Goal: Task Accomplishment & Management: Manage account settings

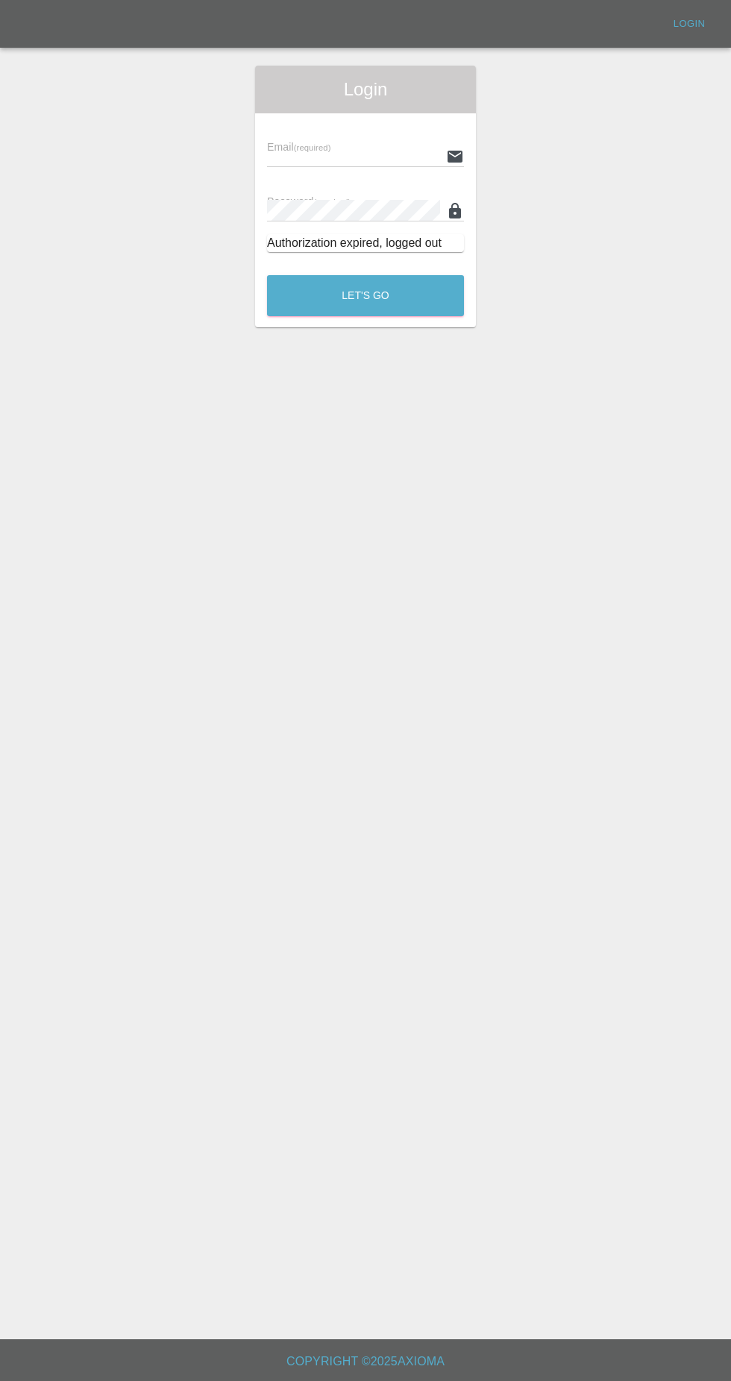
click at [312, 153] on input "text" at bounding box center [353, 156] width 173 height 22
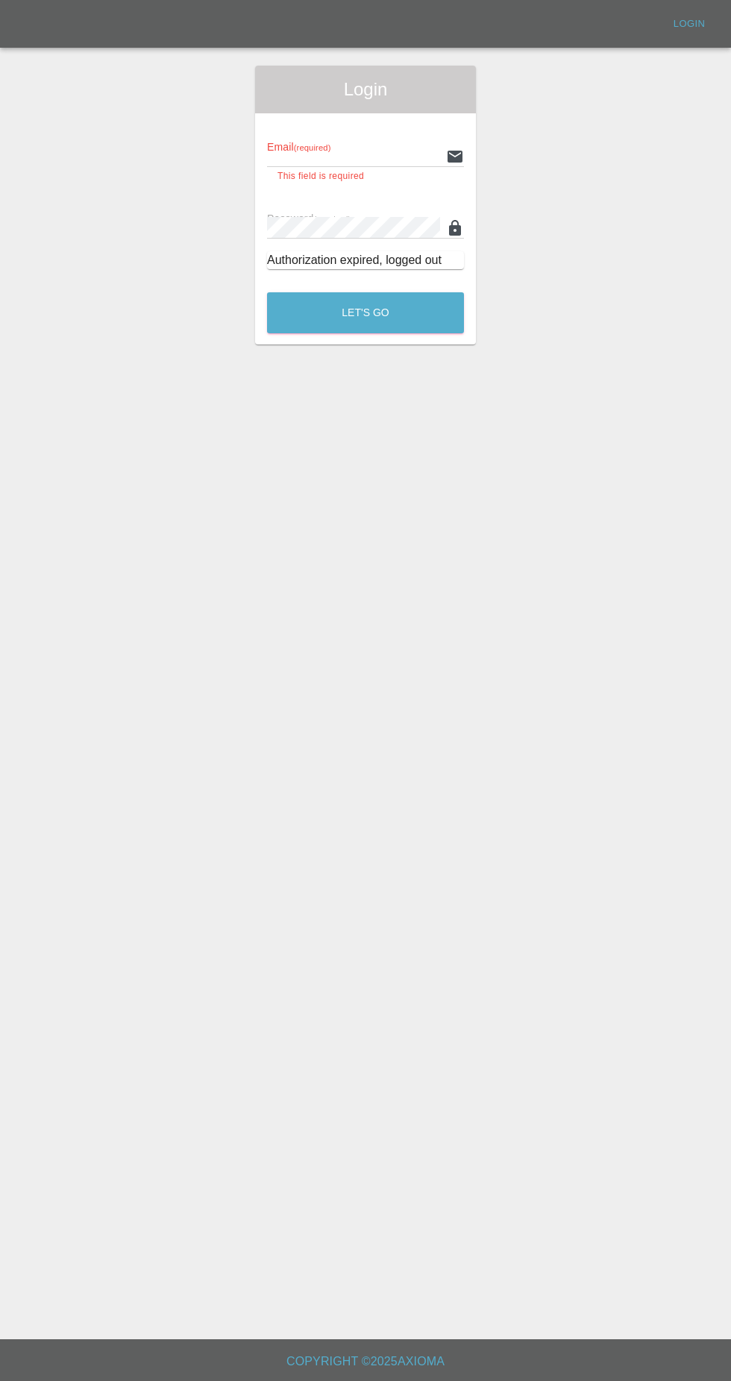
type input "Rickyssmartrepairs@gmail.com"
click at [267, 292] on button "Let's Go" at bounding box center [365, 312] width 197 height 41
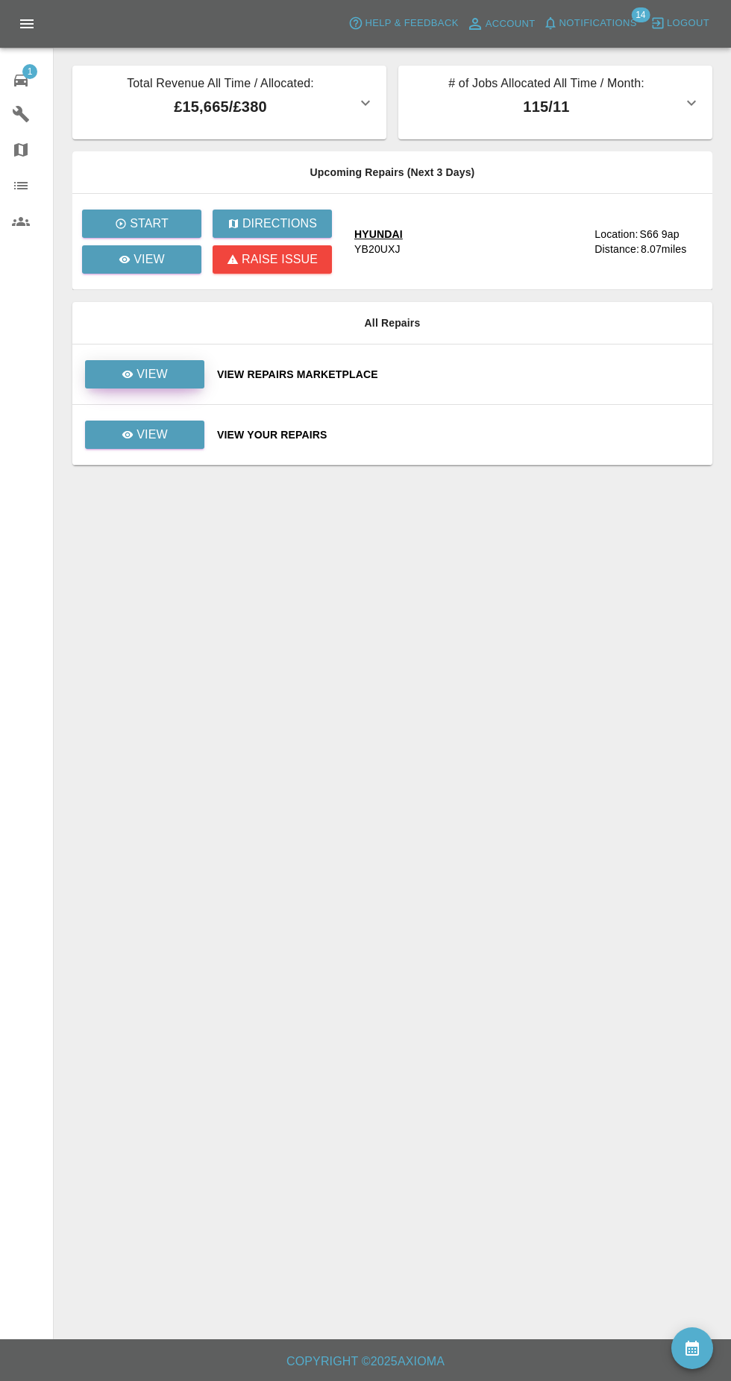
click at [142, 368] on p "View" at bounding box center [151, 374] width 31 height 18
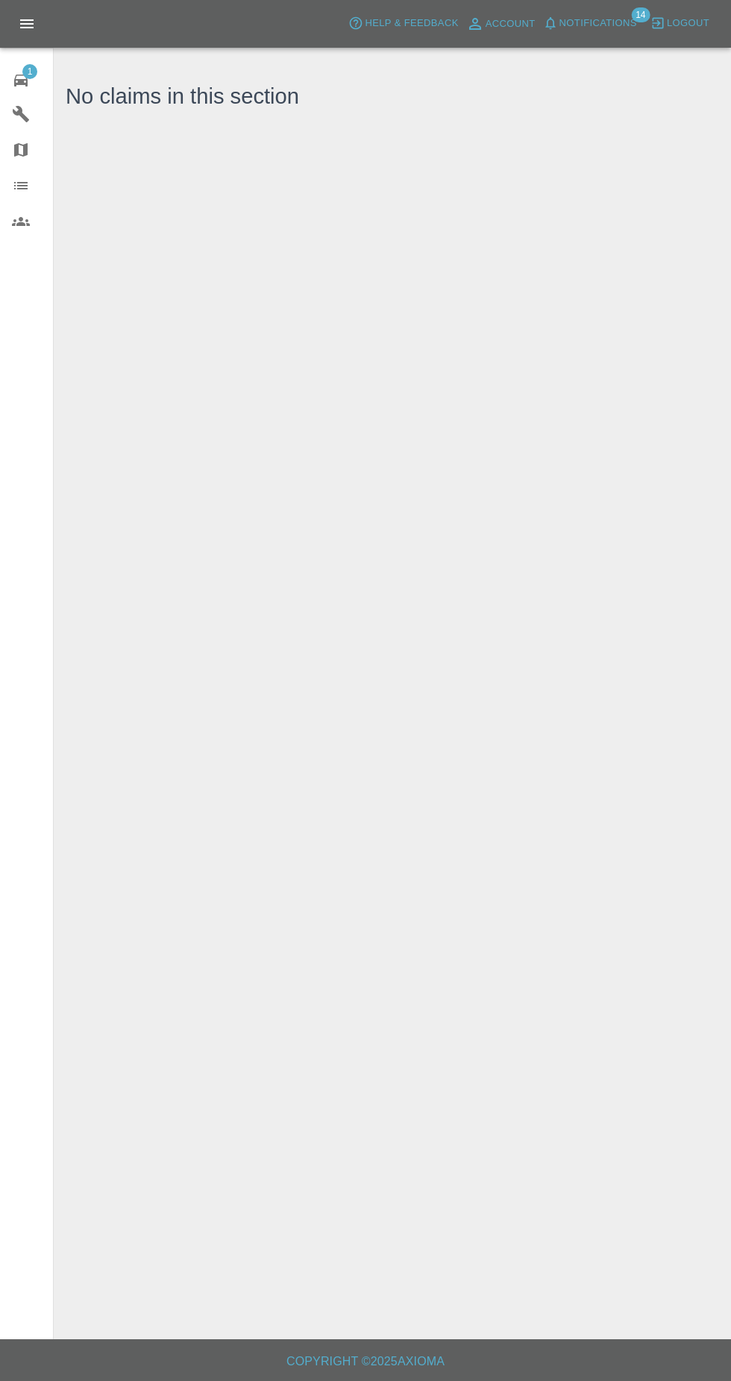
click at [35, 69] on span "1" at bounding box center [29, 71] width 15 height 15
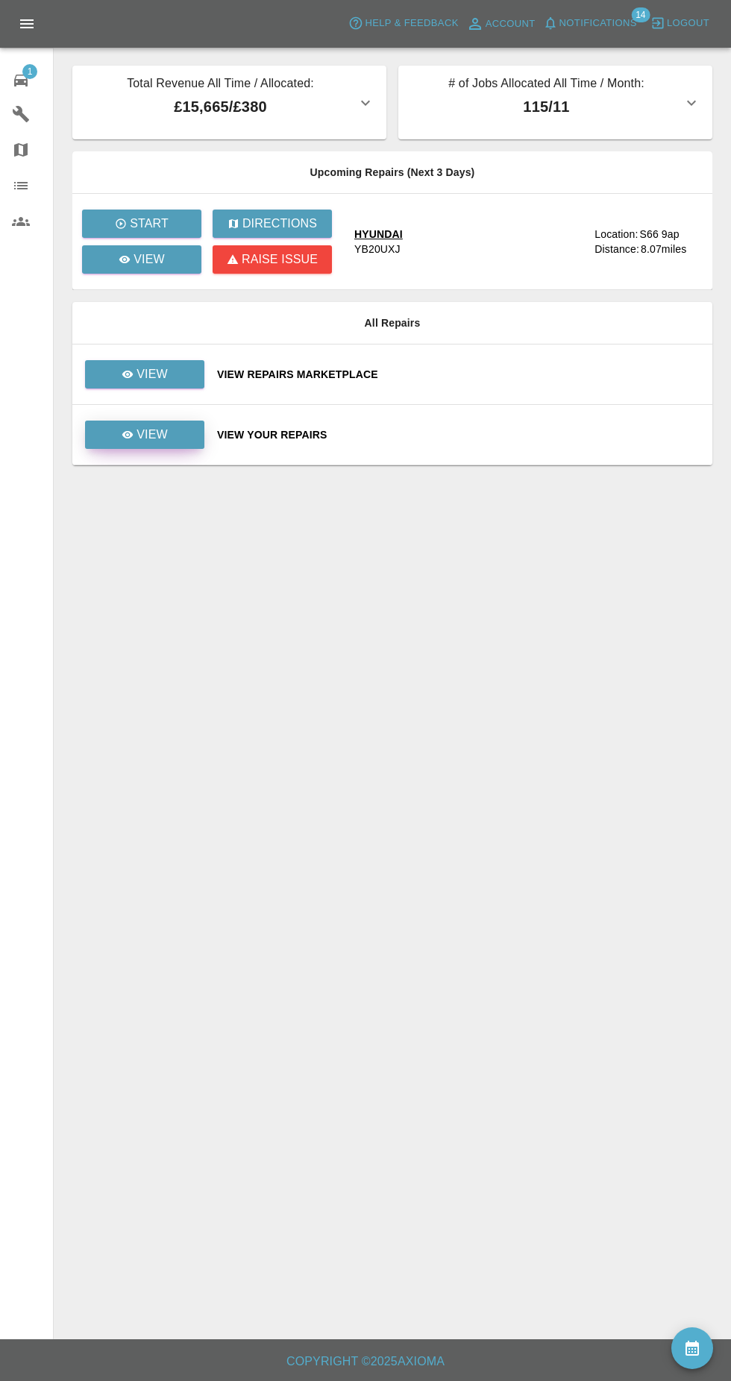
click at [116, 434] on link "View" at bounding box center [144, 435] width 119 height 28
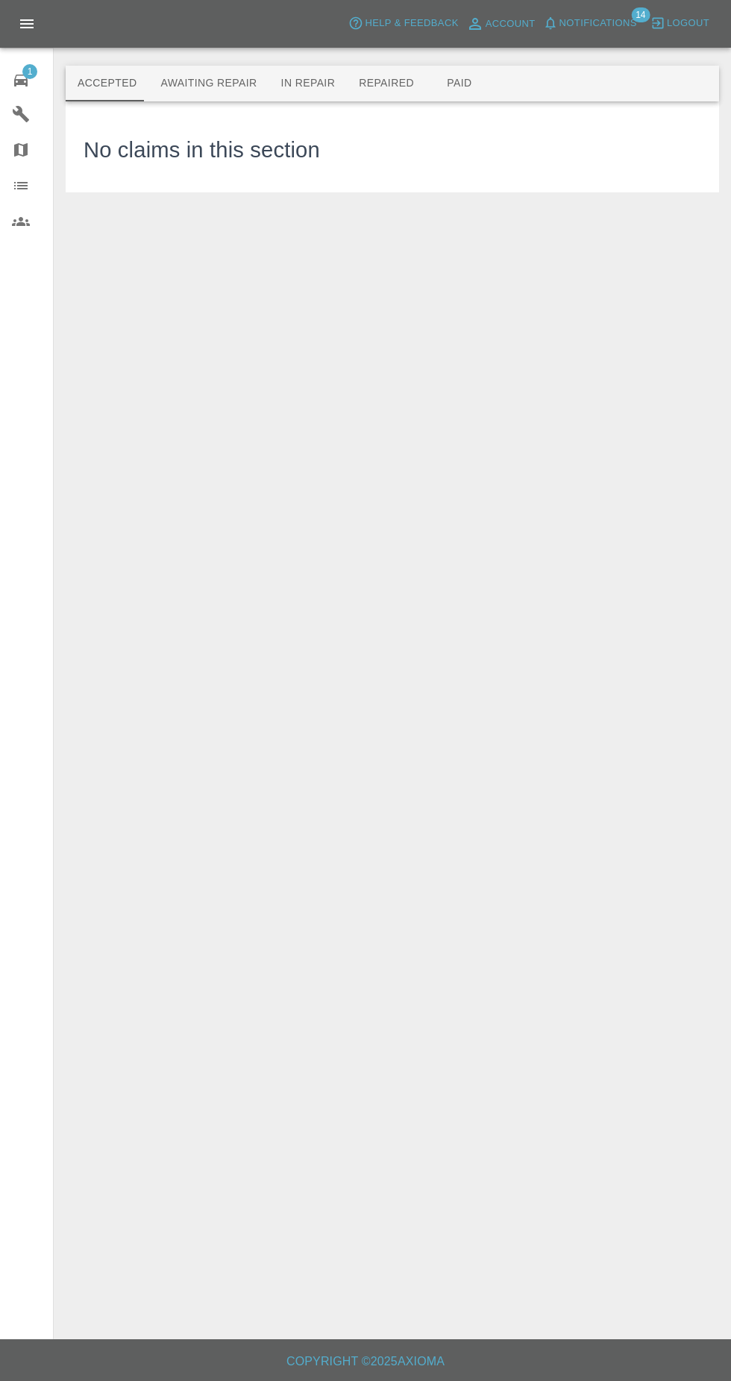
click at [348, 68] on button "Repaired" at bounding box center [386, 84] width 79 height 36
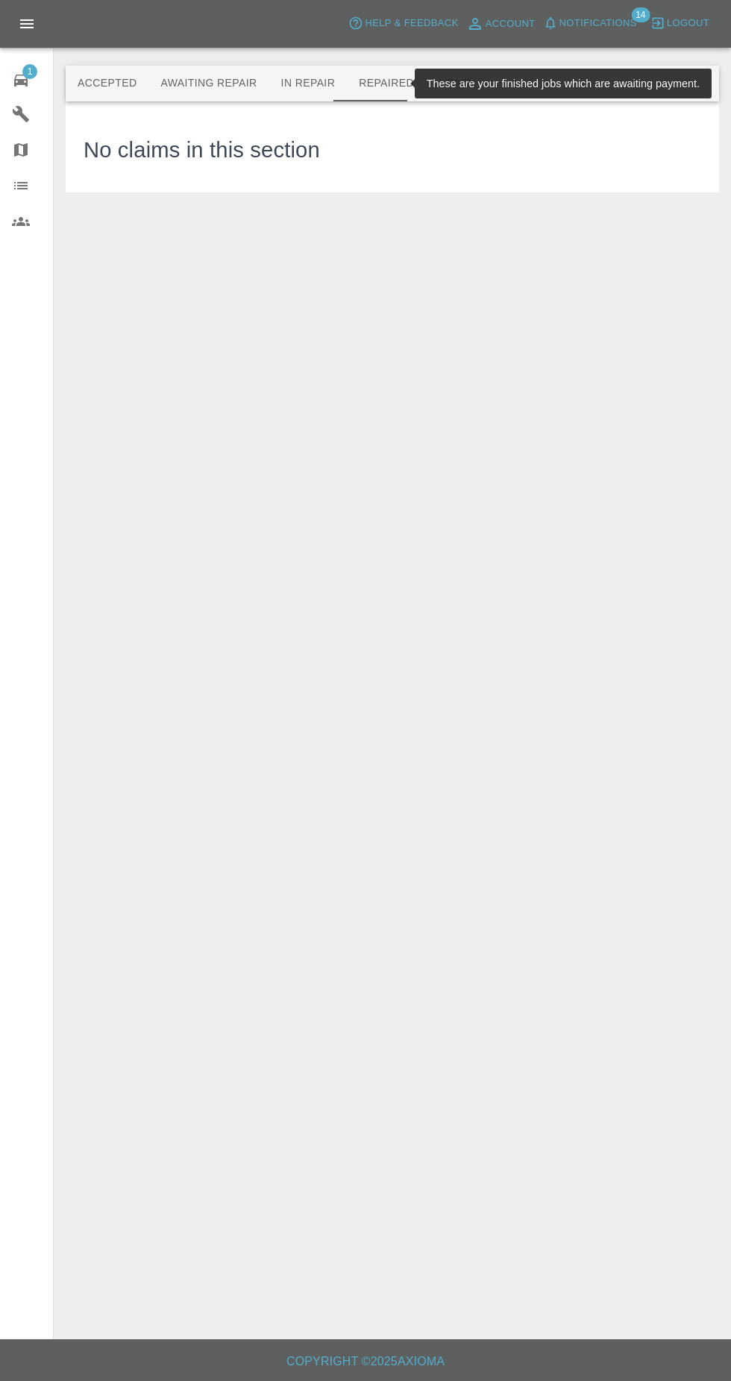
click at [462, 78] on button "Paid" at bounding box center [459, 84] width 67 height 36
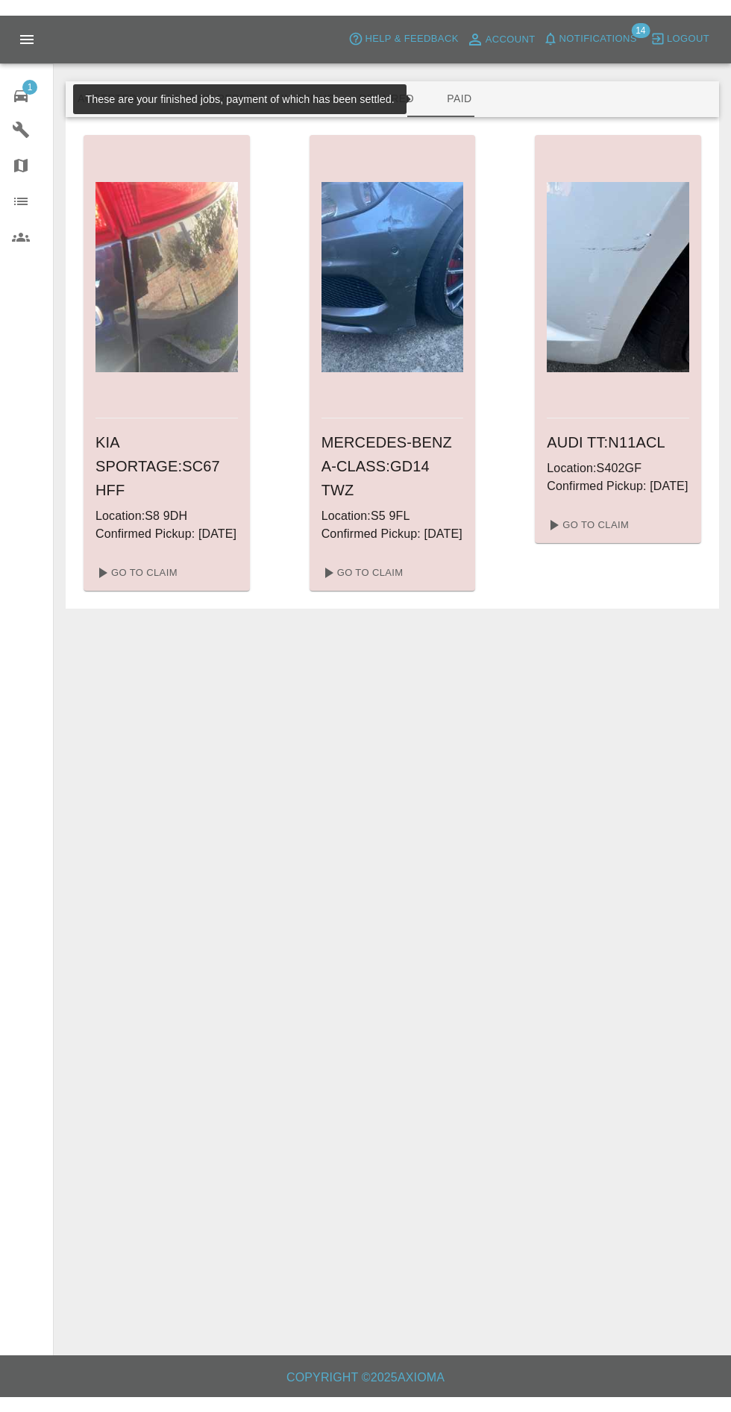
scroll to position [4, 0]
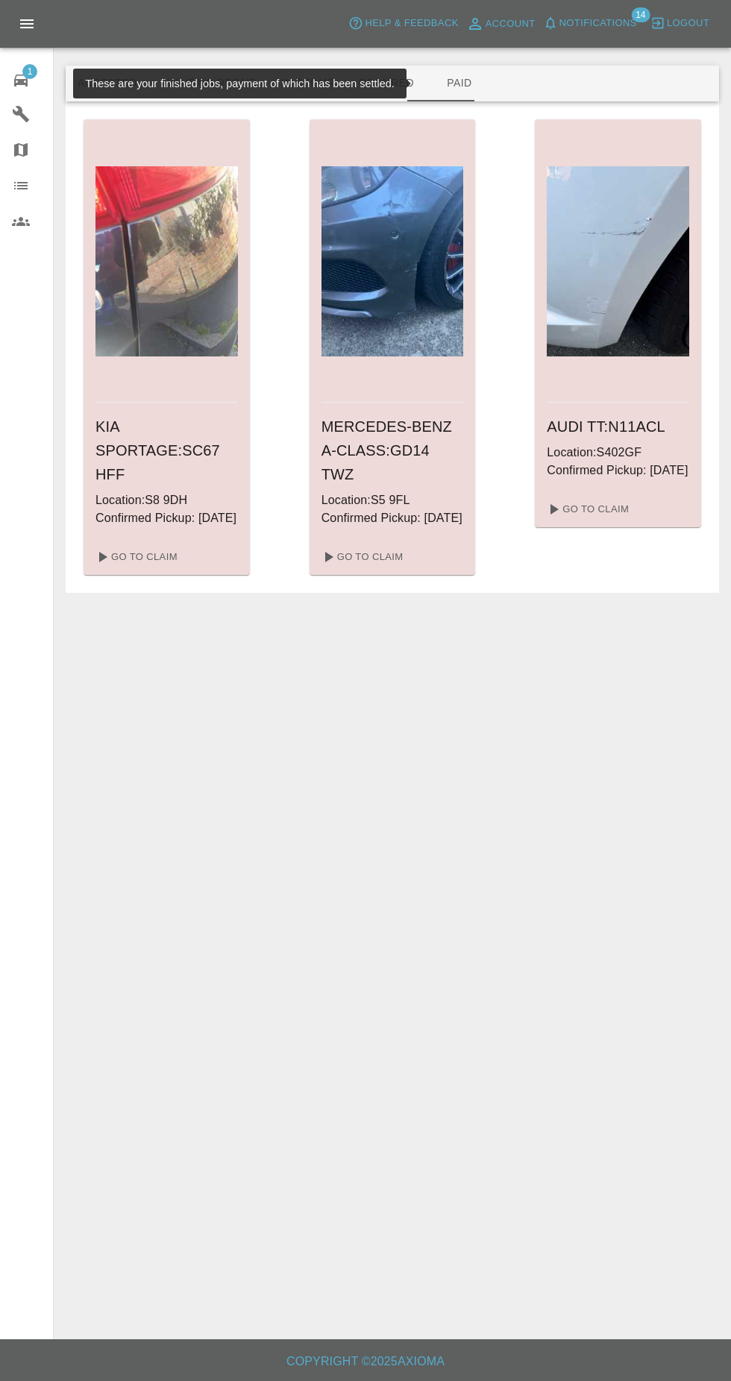
click at [30, 71] on span "1" at bounding box center [29, 71] width 15 height 15
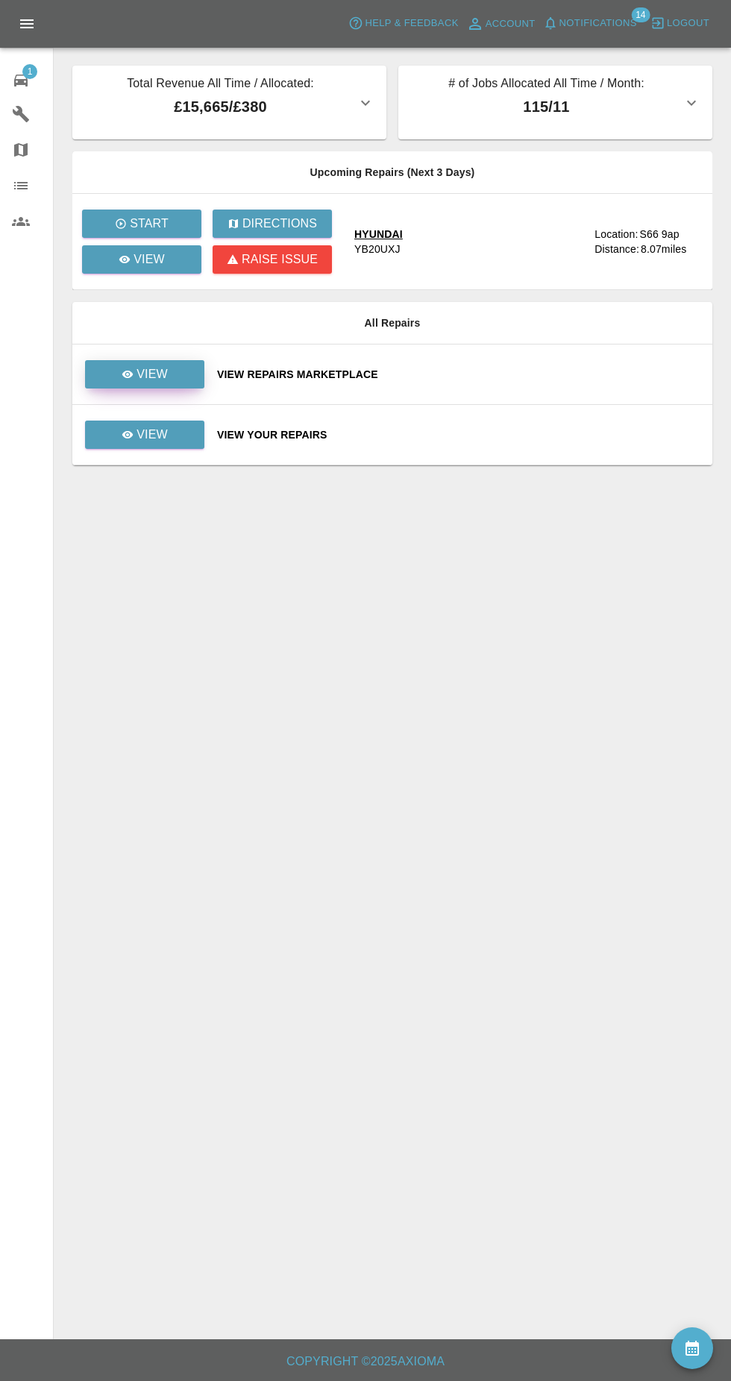
click at [188, 363] on link "View" at bounding box center [144, 374] width 119 height 28
click at [173, 263] on link "View" at bounding box center [141, 259] width 119 height 28
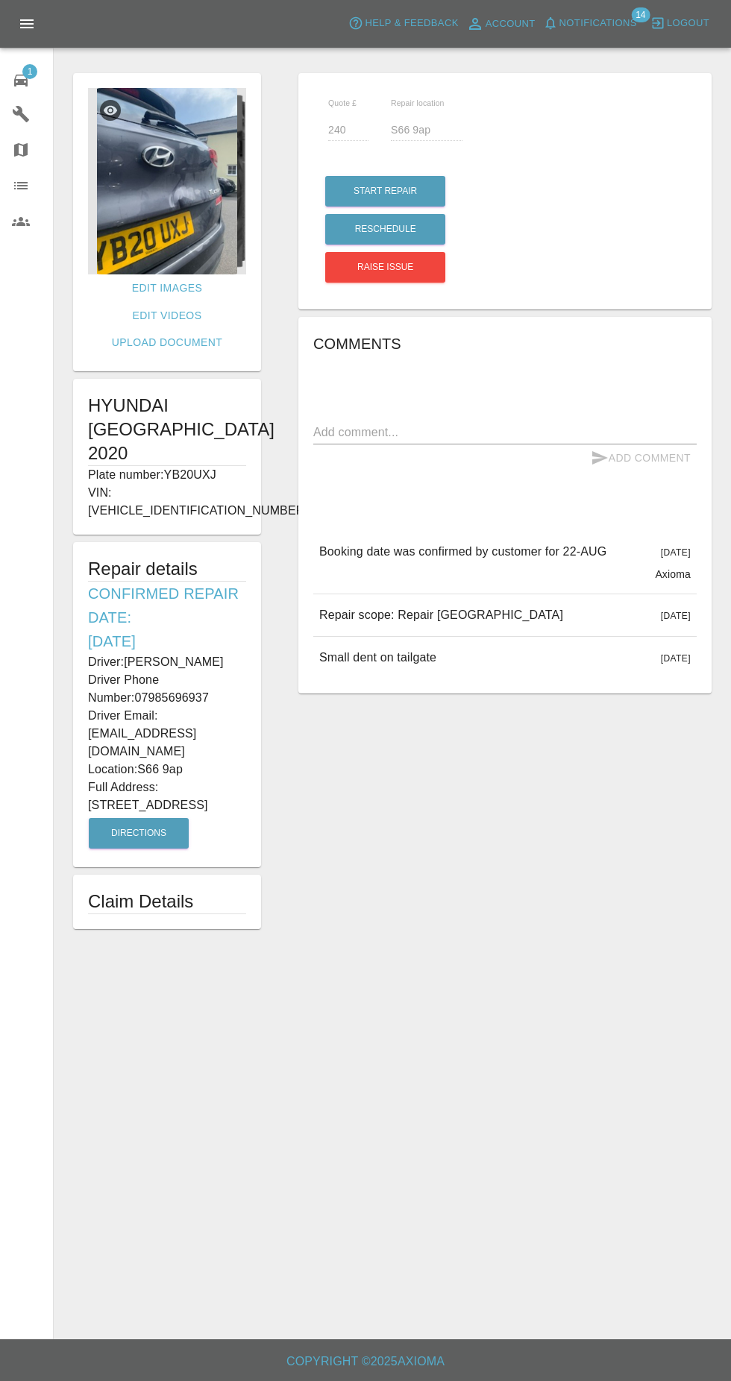
click at [177, 207] on img at bounding box center [167, 181] width 158 height 186
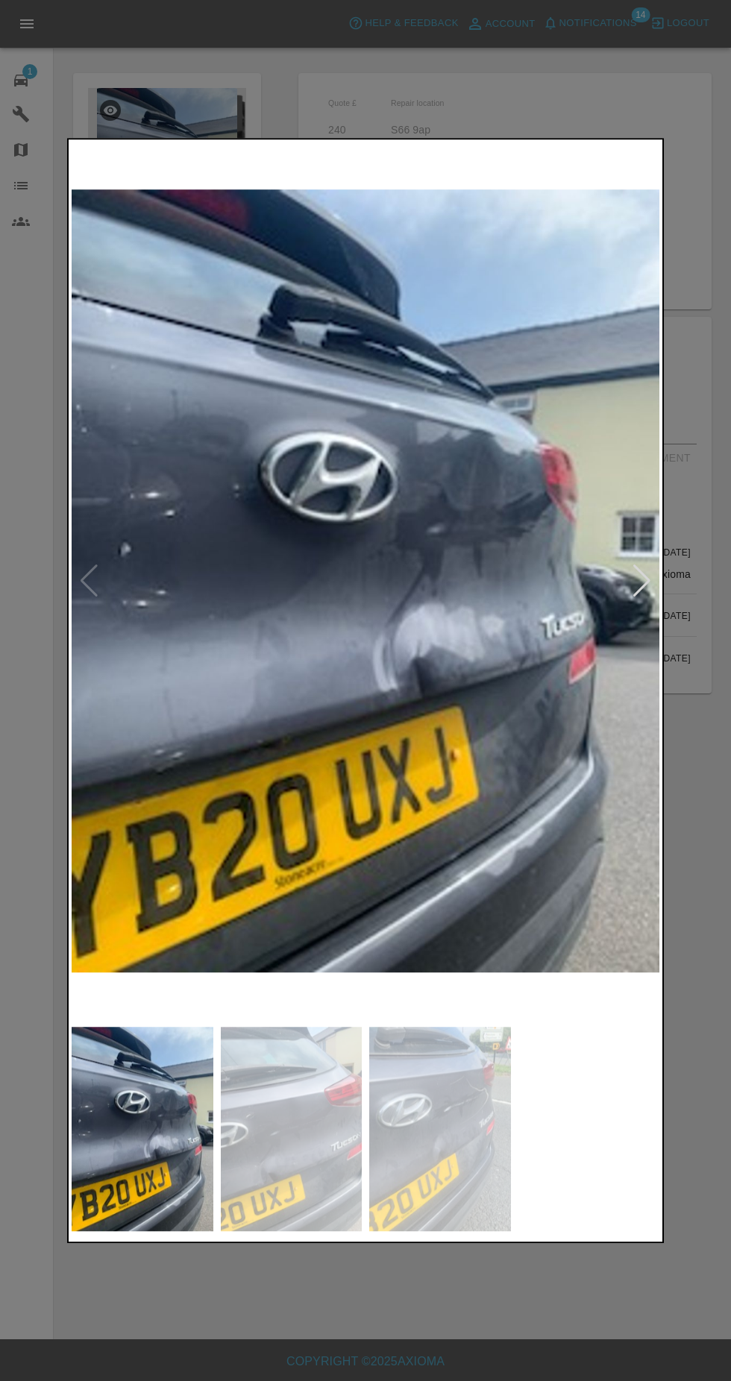
click at [280, 1135] on img at bounding box center [292, 1129] width 142 height 204
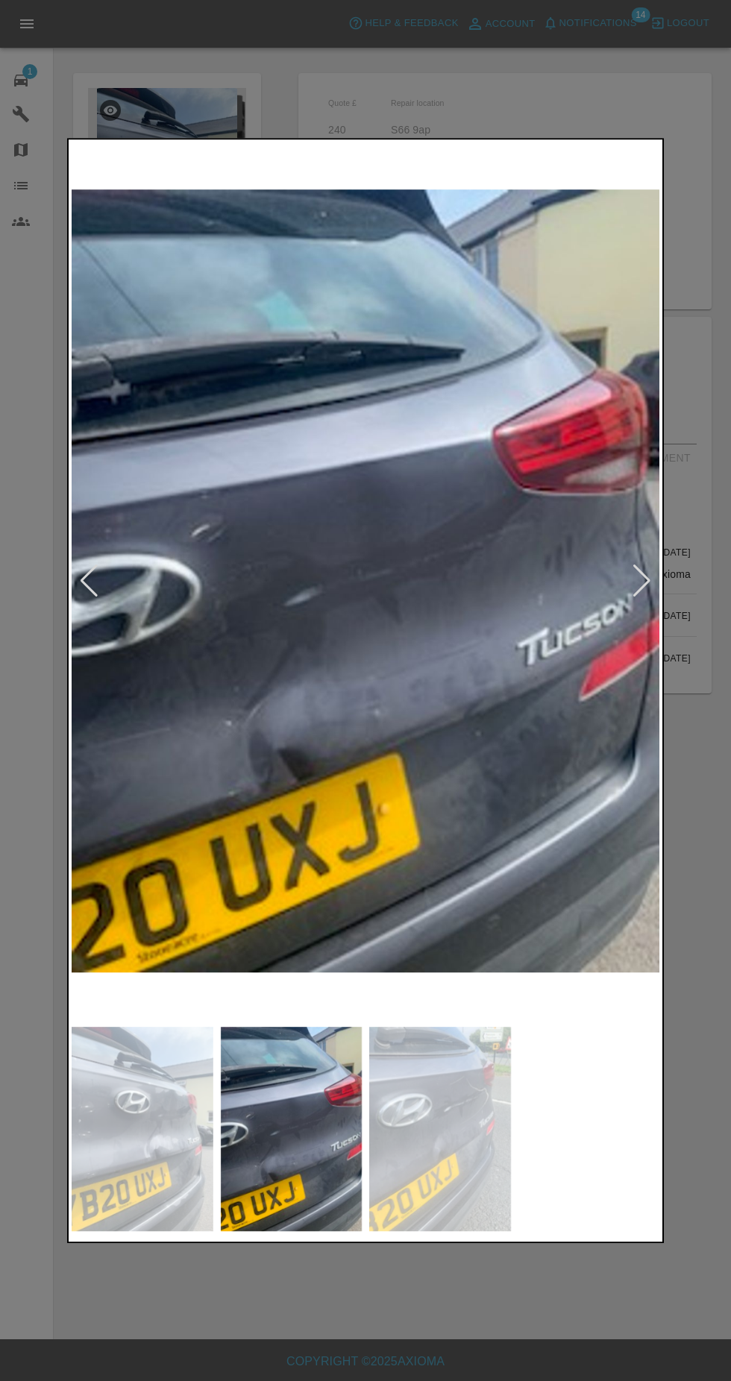
click at [455, 1135] on img at bounding box center [440, 1129] width 142 height 204
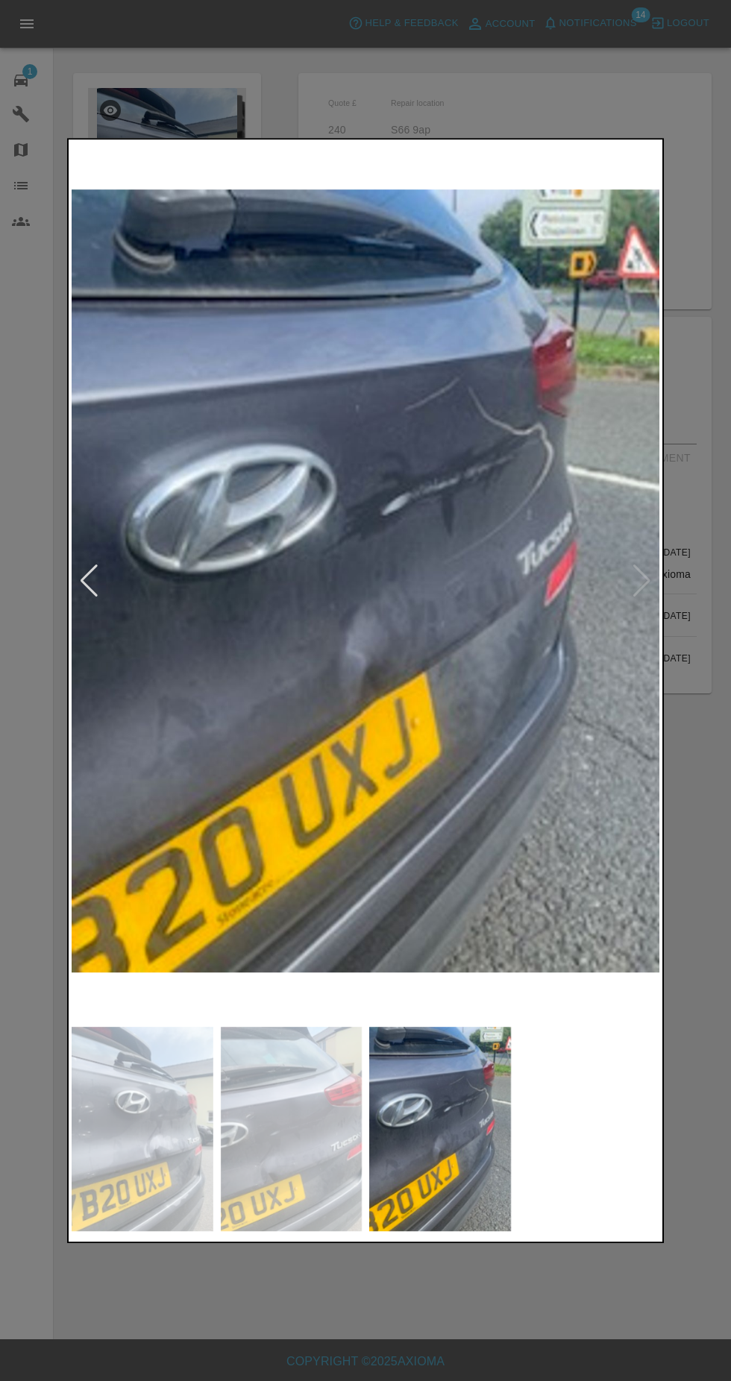
click at [453, 1336] on div at bounding box center [365, 690] width 731 height 1381
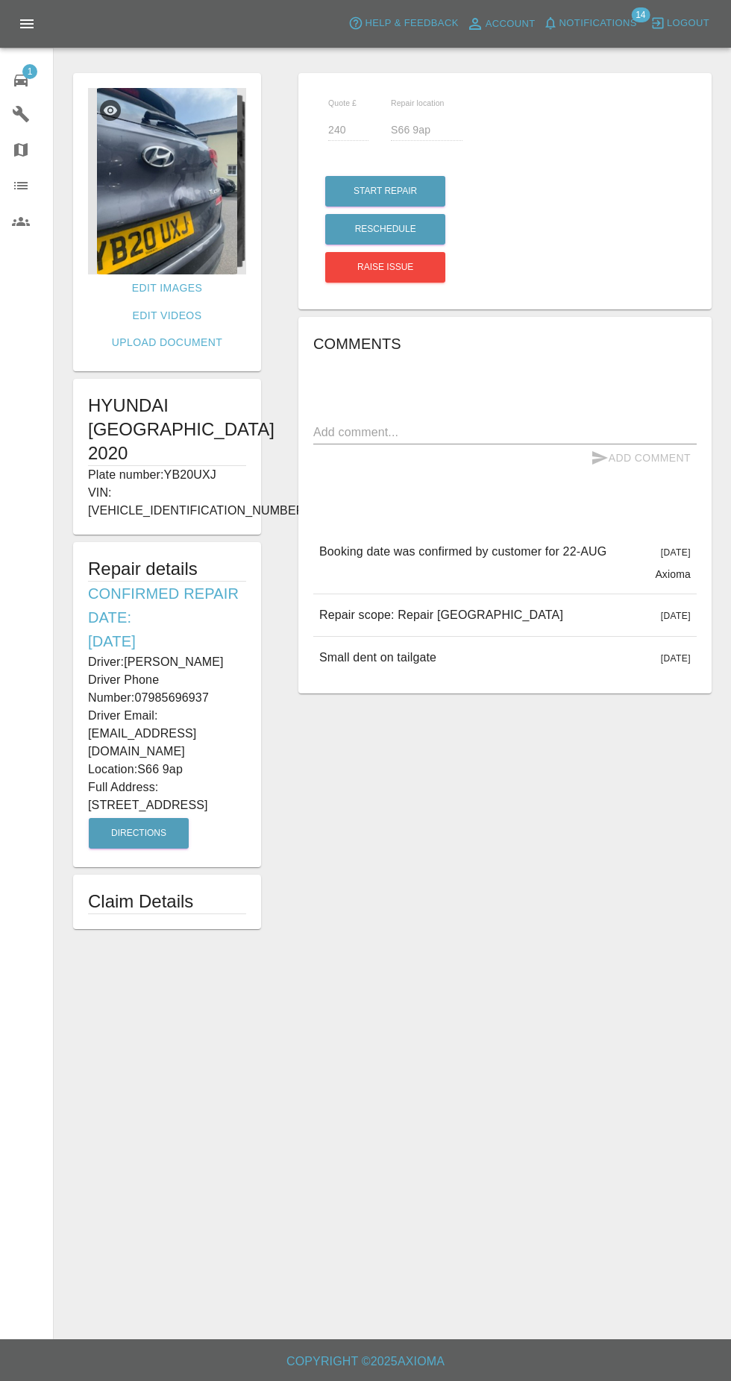
click at [197, 192] on img at bounding box center [167, 181] width 158 height 186
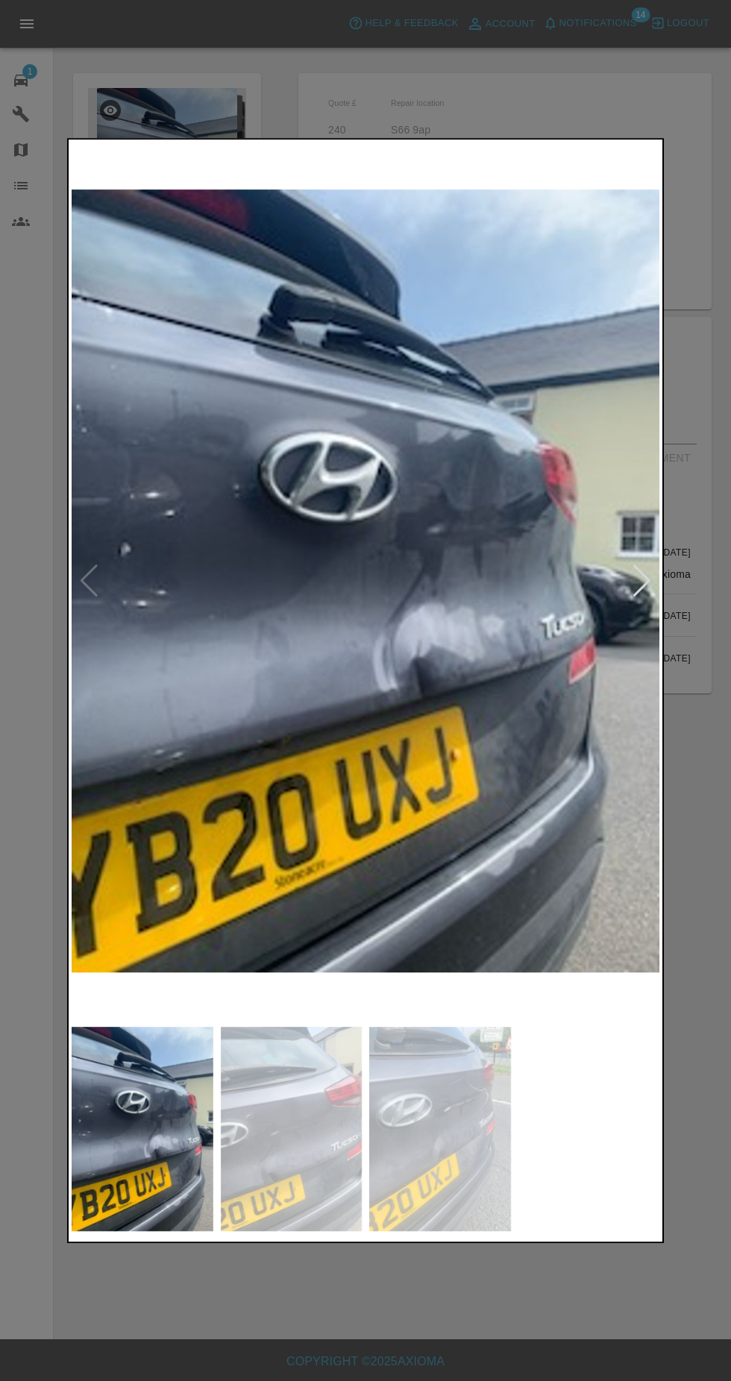
click at [292, 1149] on img at bounding box center [292, 1129] width 142 height 204
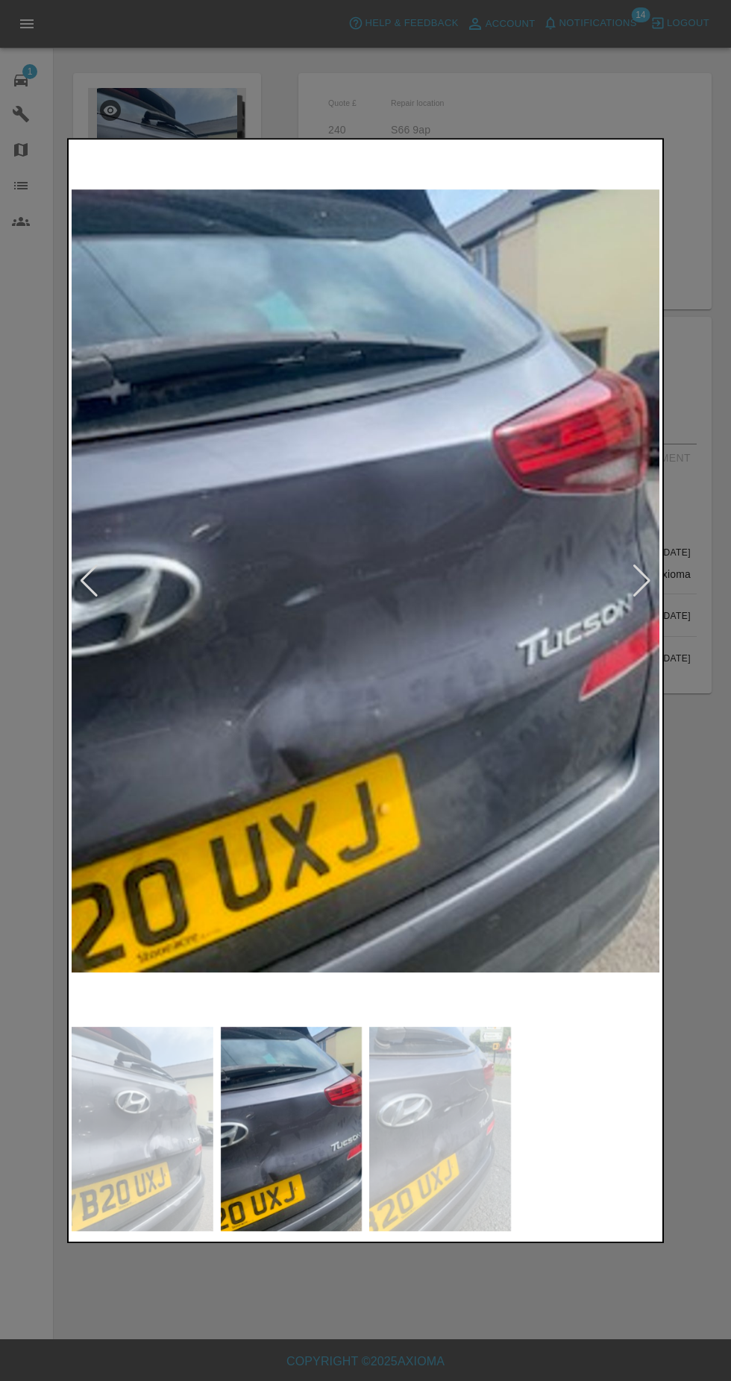
click at [450, 1163] on img at bounding box center [440, 1129] width 142 height 204
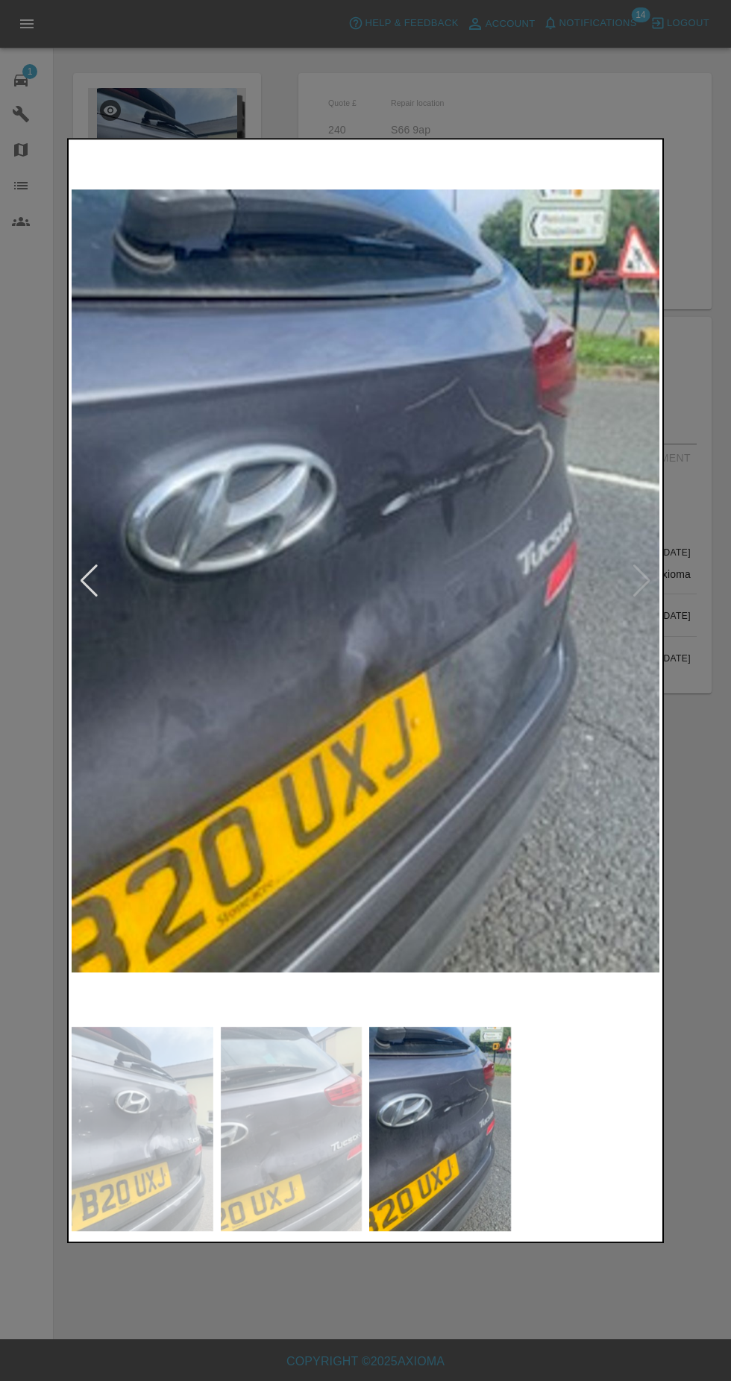
click at [402, 1329] on div at bounding box center [365, 690] width 731 height 1381
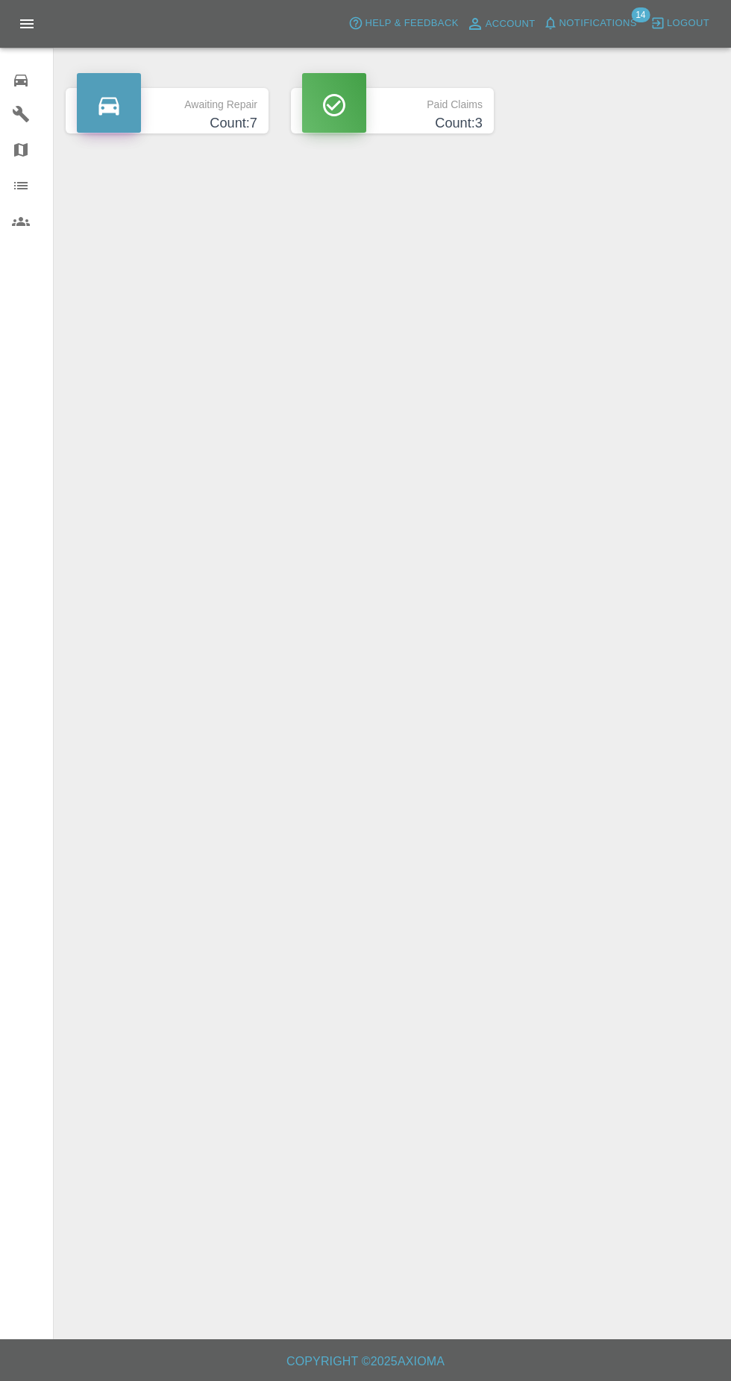
click at [603, 22] on span "Notifications" at bounding box center [598, 23] width 78 height 17
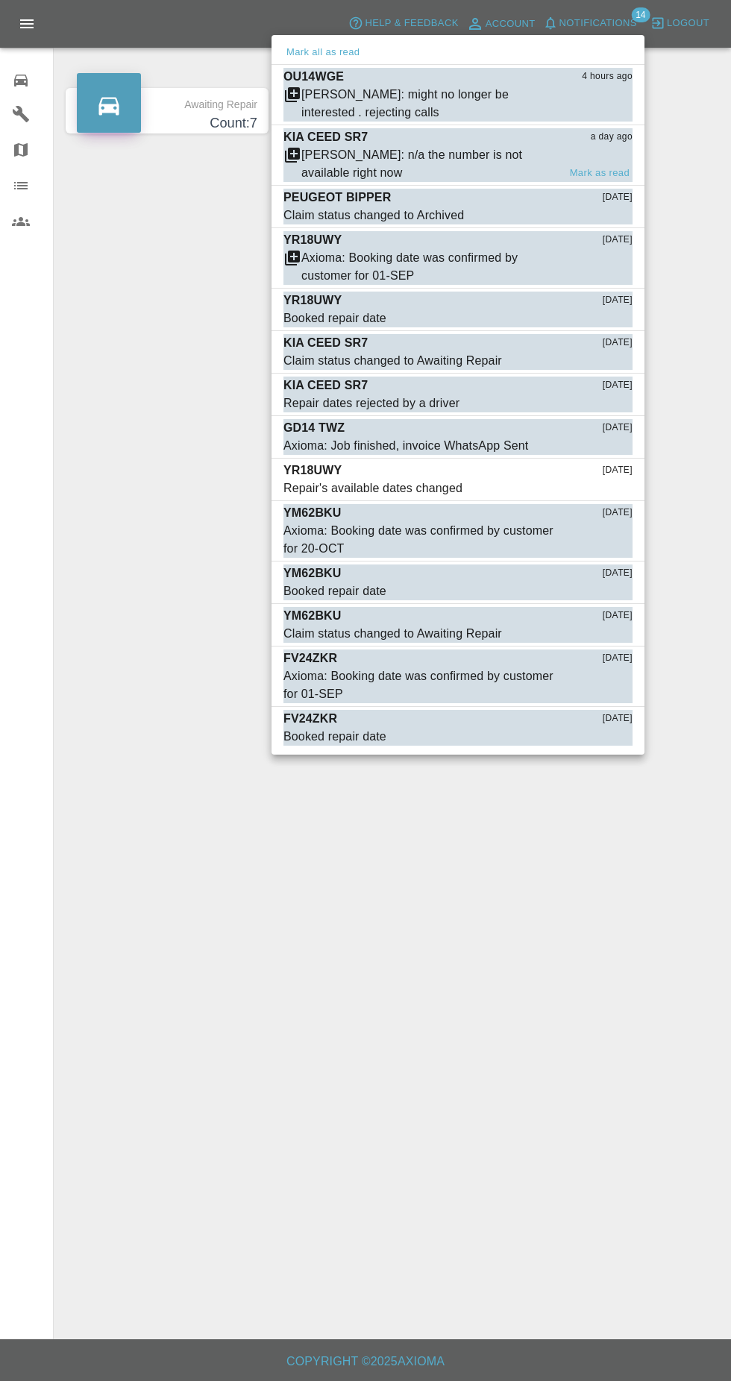
click at [367, 160] on div "[PERSON_NAME]: n/a the number is not available right now" at bounding box center [429, 164] width 257 height 36
